Goal: Task Accomplishment & Management: Use online tool/utility

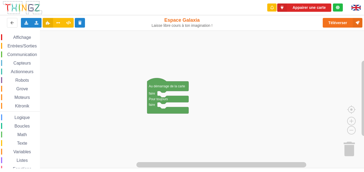
click at [274, 6] on img at bounding box center [355, 8] width 9 height 6
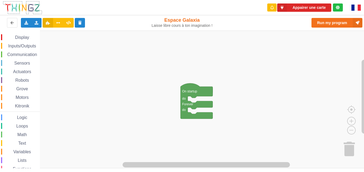
click at [354, 9] on img at bounding box center [355, 8] width 9 height 6
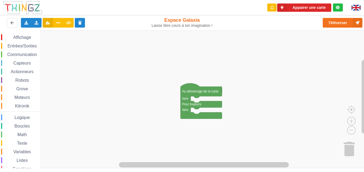
click at [20, 144] on span "Texte" at bounding box center [22, 143] width 12 height 5
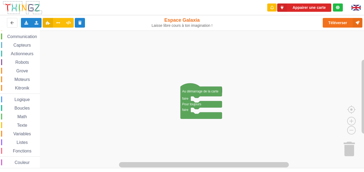
scroll to position [20, 0]
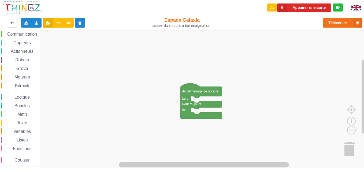
click at [31, 149] on span "Fonctions" at bounding box center [22, 148] width 20 height 5
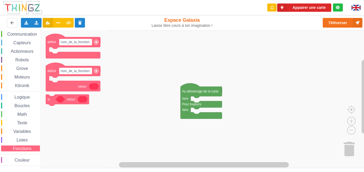
click at [33, 139] on div "Listes" at bounding box center [20, 140] width 39 height 6
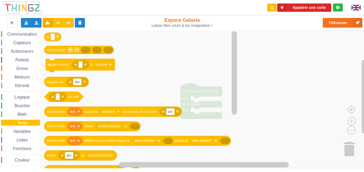
click at [25, 97] on span "Logique" at bounding box center [22, 97] width 17 height 5
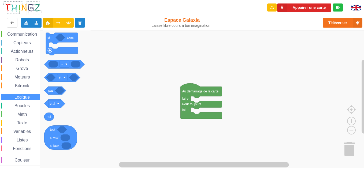
click at [25, 97] on span "Logique" at bounding box center [22, 97] width 17 height 5
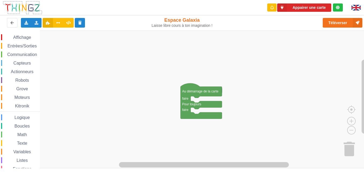
scroll to position [11, 0]
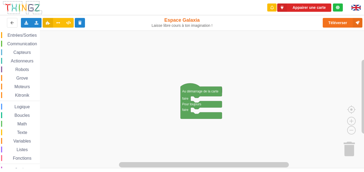
click at [10, 92] on div "Kitronik" at bounding box center [20, 95] width 39 height 6
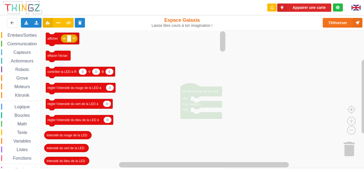
scroll to position [4, 0]
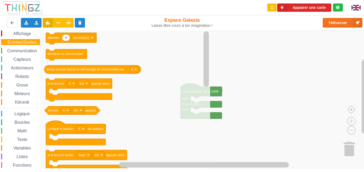
click at [25, 97] on div "Affichage Entrées/Sorties Communication Capteurs Actionneurs Robots Grove Moteu…" at bounding box center [20, 107] width 40 height 152
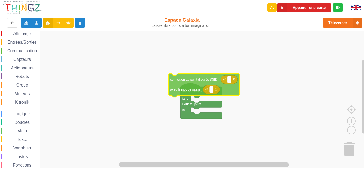
click at [202, 81] on div "Affichage Entrées/Sorties Communication Capteurs Actionneurs Robots Grove Moteu…" at bounding box center [183, 100] width 367 height 138
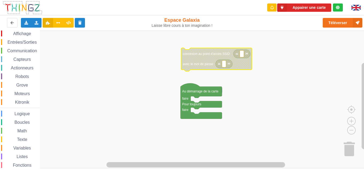
click at [159, 72] on rect "Espace de travail de Blocky" at bounding box center [183, 100] width 367 height 138
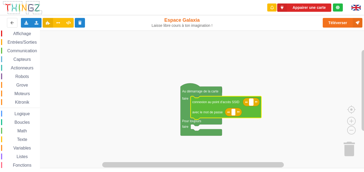
click at [250, 101] on rect "Espace de travail de Blocky" at bounding box center [251, 102] width 4 height 7
type input "technoa5"
click at [233, 113] on text "Espace de travail de Blocky" at bounding box center [233, 112] width 1 height 4
type input "1"
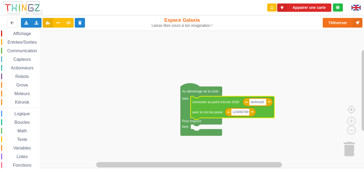
type input "1234567890"
click at [252, 112] on rect "Espace de travail de Blocky" at bounding box center [242, 112] width 22 height 7
type input "1"
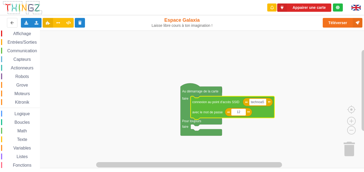
type input "1"
type input "123467890"
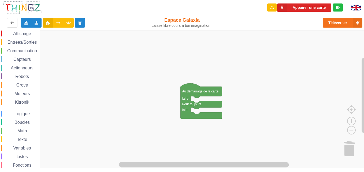
click at [16, 43] on span "Entrées/Sorties" at bounding box center [22, 42] width 31 height 5
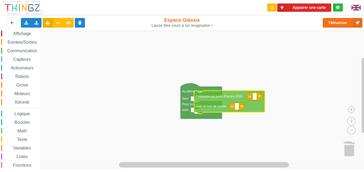
click at [218, 99] on div "Affichage Entrées/Sorties Communication Capteurs Actionneurs Robots Grove Moteu…" at bounding box center [183, 100] width 367 height 138
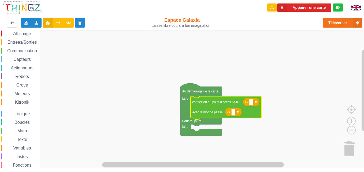
click at [251, 107] on icon "Espace de travail de Blocky" at bounding box center [225, 107] width 71 height 23
click at [251, 105] on rect "Espace de travail de Blocky" at bounding box center [251, 102] width 4 height 7
type input "technoa5"
click at [233, 115] on rect "Espace de travail de Blocky" at bounding box center [233, 112] width 4 height 7
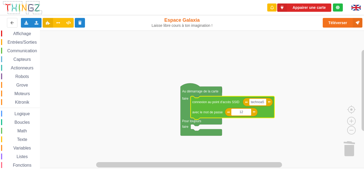
type input "1"
type input "1234567890"
click at [317, 7] on button "Appairer une carte" at bounding box center [304, 7] width 54 height 8
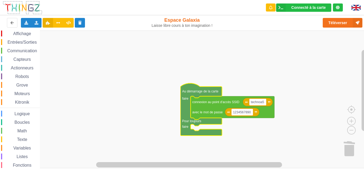
click at [202, 119] on icon "Espace de travail de Blocky" at bounding box center [200, 109] width 41 height 52
click at [17, 51] on span "Communication" at bounding box center [21, 50] width 31 height 5
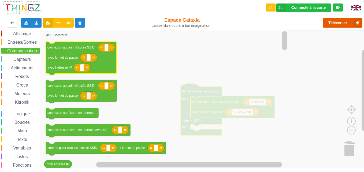
click at [333, 22] on button "Téléverser" at bounding box center [342, 23] width 40 height 10
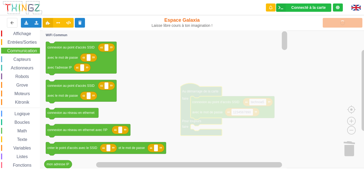
click at [209, 139] on icon "Espace de travail de Blocky" at bounding box center [166, 100] width 246 height 138
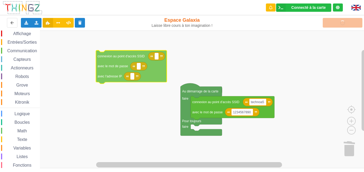
click at [143, 72] on div "Affichage Entrées/Sorties Communication Capteurs Actionneurs Robots Grove Moteu…" at bounding box center [183, 100] width 367 height 138
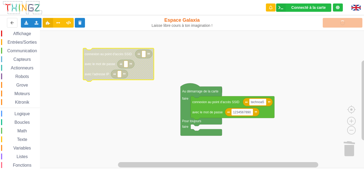
click at [13, 48] on div "Communication" at bounding box center [20, 51] width 39 height 6
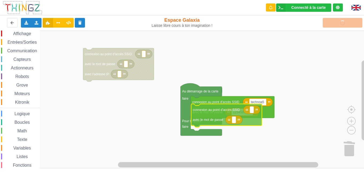
click at [228, 122] on div "Affichage Entrées/Sorties Communication Capteurs Actionneurs Robots Grove Moteu…" at bounding box center [183, 100] width 367 height 138
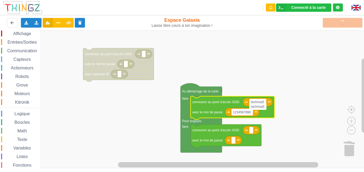
click at [258, 103] on input "technoa5" at bounding box center [257, 106] width 17 height 7
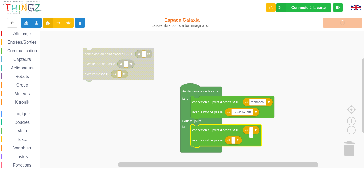
type input "technoa5"
click at [233, 142] on text "Espace de travail de Blocky" at bounding box center [233, 140] width 1 height 4
type input "1"
click at [233, 142] on input "1234567890" at bounding box center [242, 140] width 22 height 7
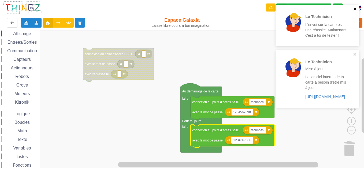
type input "1234567890"
click at [356, 9] on icon "close" at bounding box center [355, 9] width 4 height 4
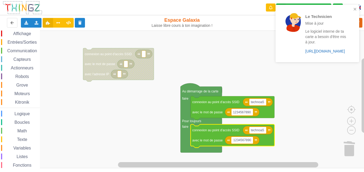
click at [329, 53] on link "[URL][DOMAIN_NAME]" at bounding box center [325, 51] width 40 height 4
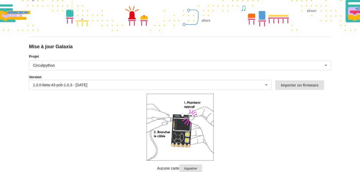
scroll to position [39, 0]
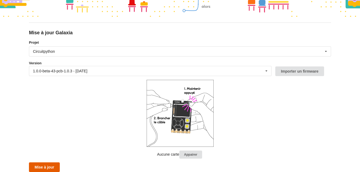
click at [53, 165] on button "Mise à jour" at bounding box center [44, 167] width 31 height 10
click at [40, 163] on button "Mise à jour" at bounding box center [44, 167] width 31 height 10
drag, startPoint x: 48, startPoint y: 171, endPoint x: 42, endPoint y: 165, distance: 8.4
drag, startPoint x: 42, startPoint y: 165, endPoint x: 39, endPoint y: 165, distance: 3.0
click at [39, 165] on button "Mise à jour" at bounding box center [44, 167] width 31 height 10
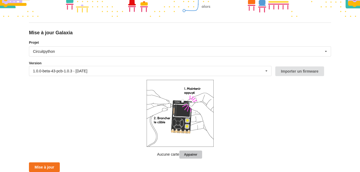
click at [195, 152] on button "Appairer" at bounding box center [190, 154] width 23 height 8
click at [133, 148] on form "Projet Circuitpython Micropython Circuitpython Version 1.0.0-beta-43-pcb-1.0.3 …" at bounding box center [180, 106] width 302 height 132
click at [181, 153] on button "Appairer" at bounding box center [190, 154] width 23 height 8
click at [48, 167] on button "Mise à jour" at bounding box center [44, 167] width 31 height 10
click at [51, 161] on form "Projet Circuitpython Micropython Circuitpython Version 1.0.0-beta-43-pcb-1.0.3 …" at bounding box center [180, 106] width 302 height 132
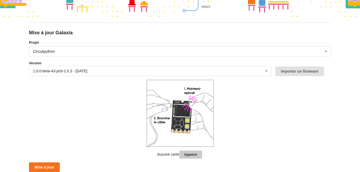
click at [189, 155] on button "Appairer" at bounding box center [190, 154] width 23 height 8
click at [48, 169] on button "Mise à jour" at bounding box center [44, 167] width 31 height 10
click at [187, 157] on button "Appairer" at bounding box center [190, 154] width 23 height 8
click at [188, 143] on img at bounding box center [179, 113] width 67 height 67
click at [186, 152] on button "Appairer" at bounding box center [190, 154] width 23 height 8
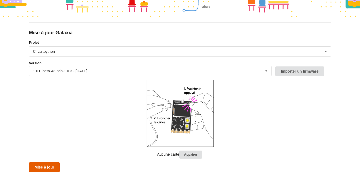
click at [47, 166] on button "Mise à jour" at bounding box center [44, 167] width 31 height 10
click at [55, 167] on button "Mise à jour" at bounding box center [44, 167] width 31 height 10
